Goal: Transaction & Acquisition: Purchase product/service

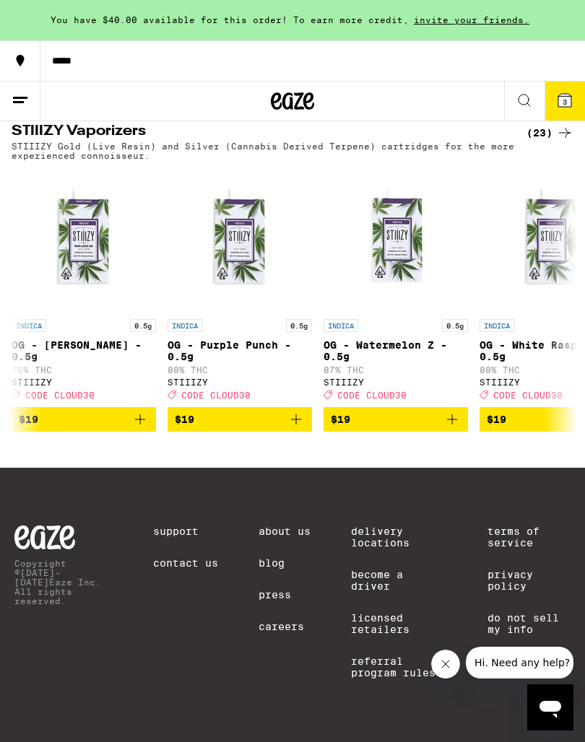
scroll to position [0, 1591]
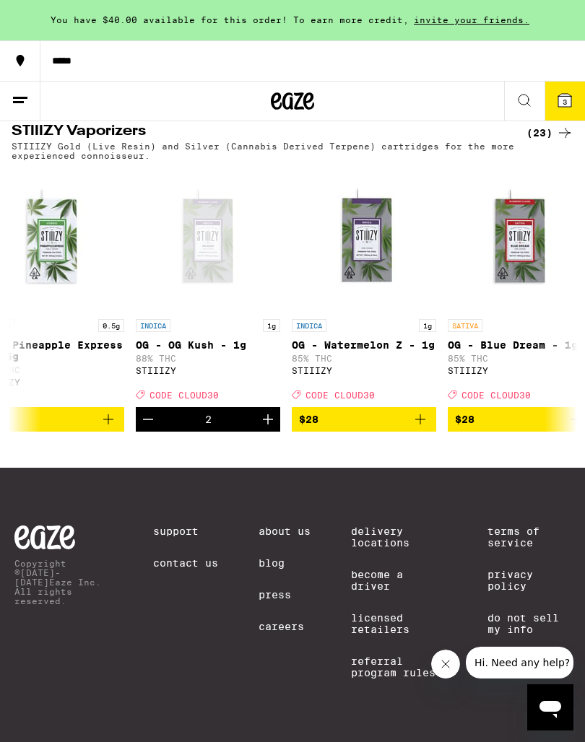
click at [569, 107] on icon at bounding box center [564, 100] width 13 height 13
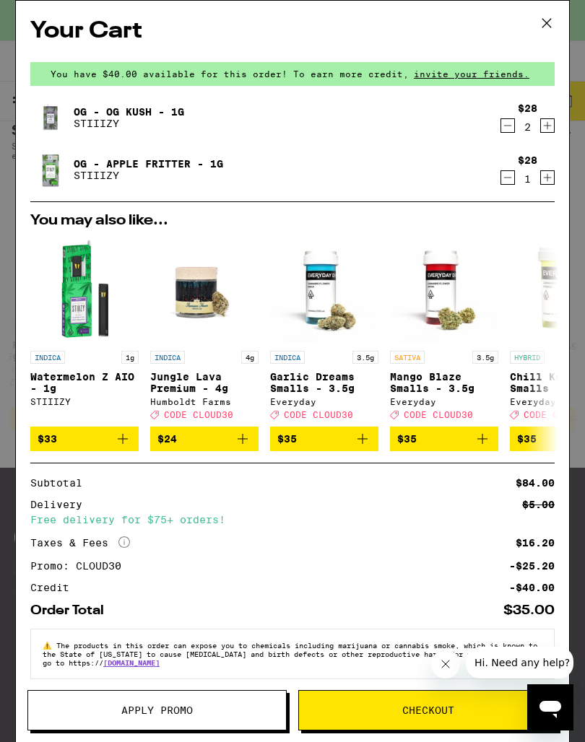
click at [549, 25] on icon at bounding box center [546, 23] width 9 height 9
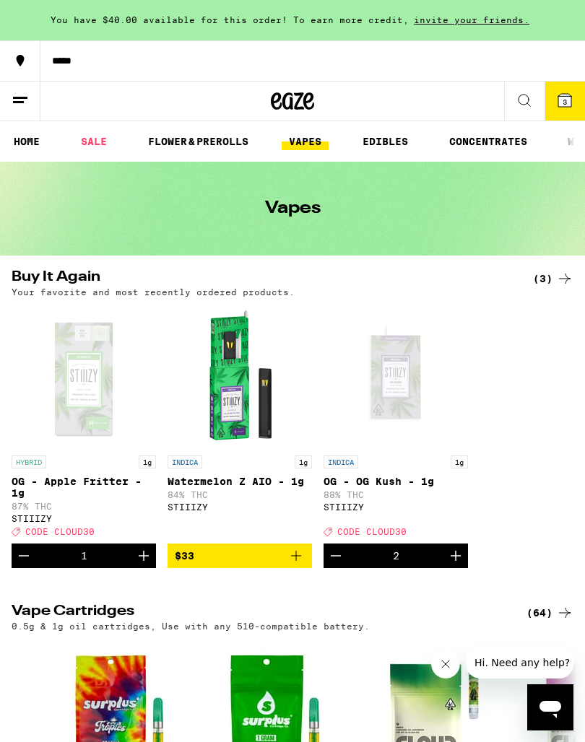
click at [181, 140] on link "FLOWER & PREROLLS" at bounding box center [198, 141] width 115 height 17
click at [167, 144] on link "FLOWER & PREROLLS" at bounding box center [198, 141] width 115 height 17
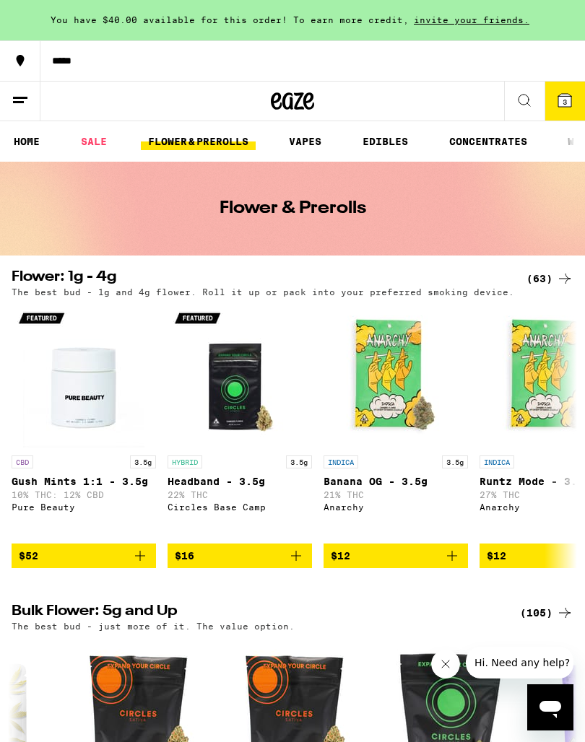
scroll to position [0, 6496]
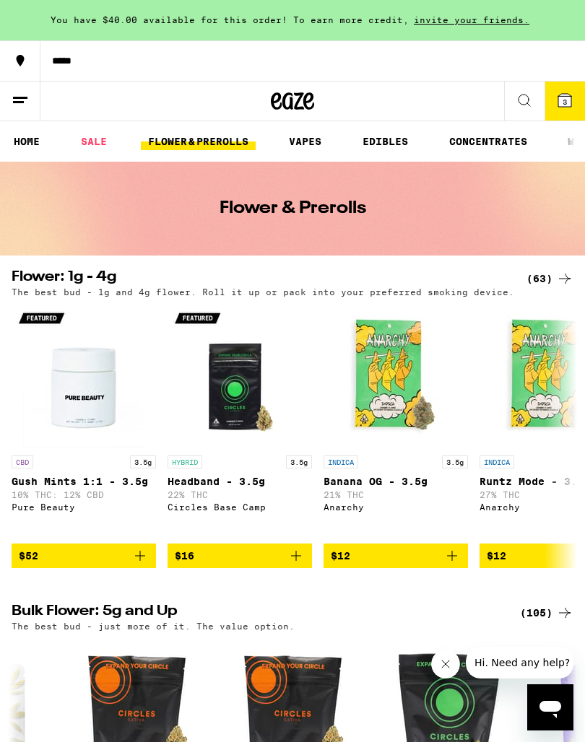
click at [575, 105] on button "3" at bounding box center [564, 101] width 40 height 39
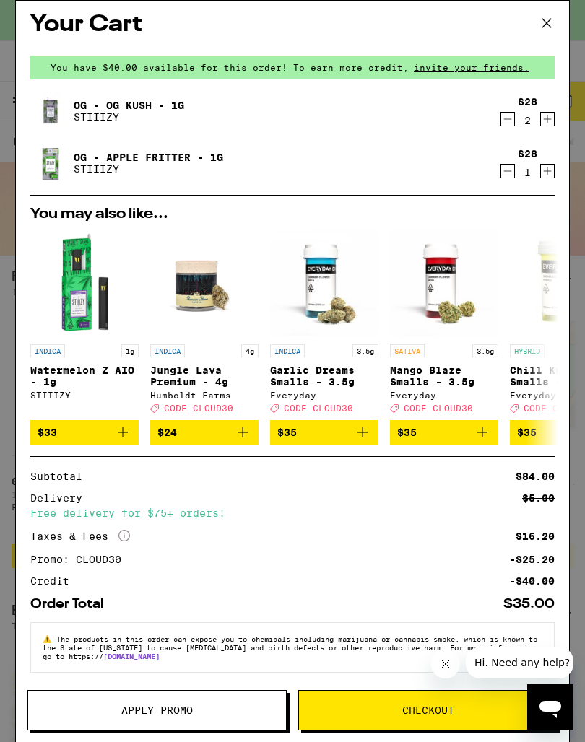
scroll to position [24, 0]
click at [458, 715] on span "Checkout" at bounding box center [428, 710] width 258 height 10
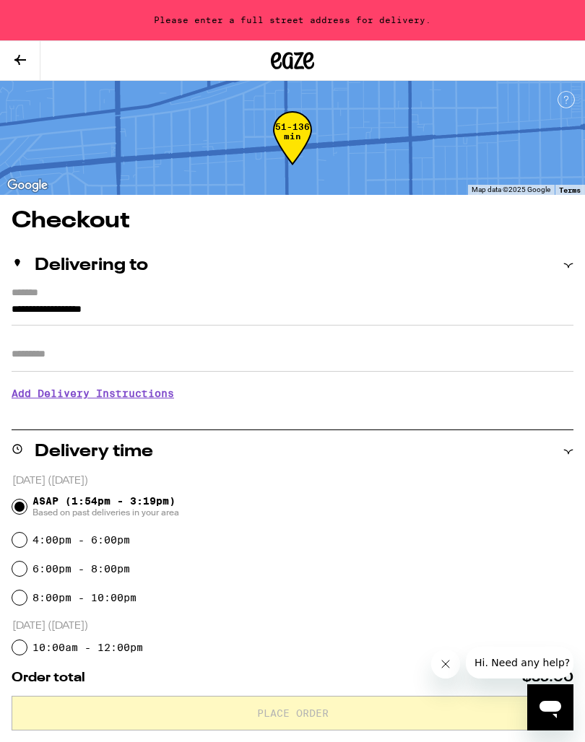
click at [13, 578] on div "6:00pm - 8:00pm" at bounding box center [292, 568] width 561 height 29
click at [19, 571] on input "6:00pm - 8:00pm" at bounding box center [19, 569] width 14 height 14
radio input "true"
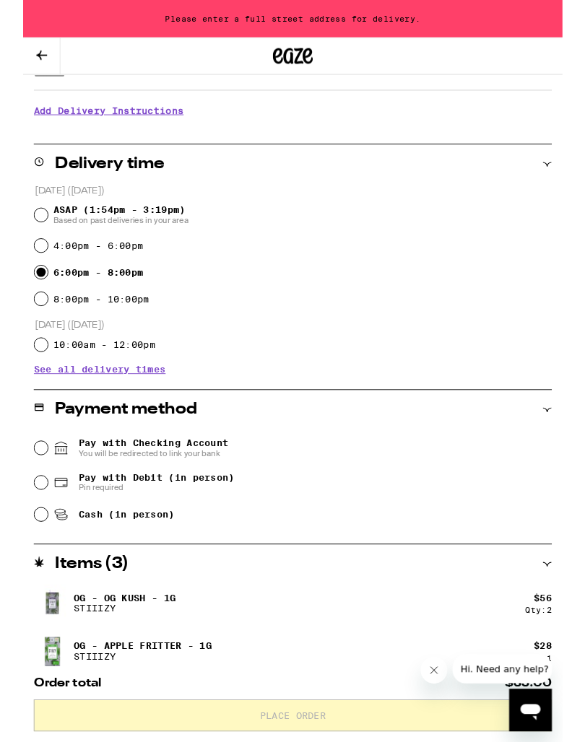
scroll to position [277, 0]
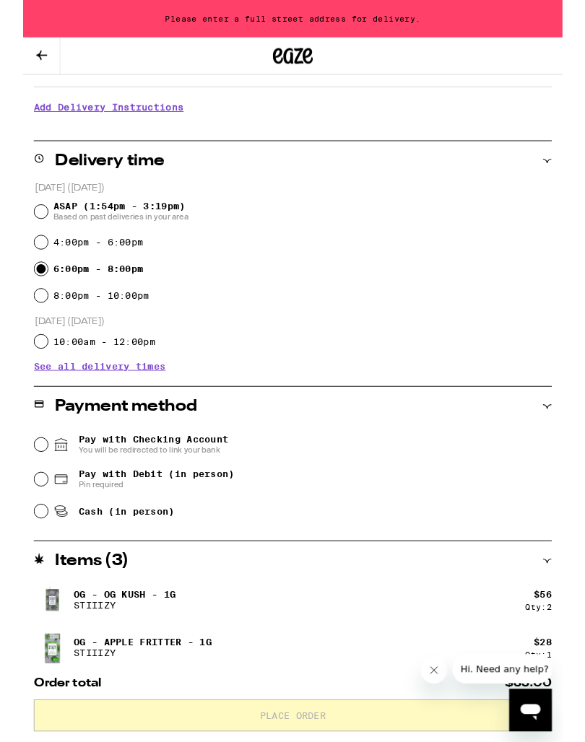
click at [16, 561] on input "Cash (in person)" at bounding box center [19, 554] width 14 height 14
radio input "true"
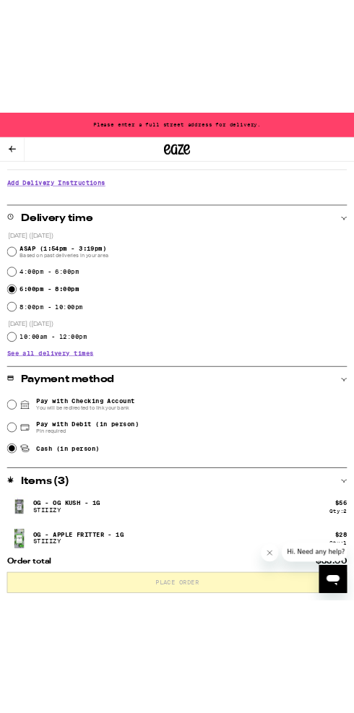
scroll to position [270, 0]
